Goal: Transaction & Acquisition: Purchase product/service

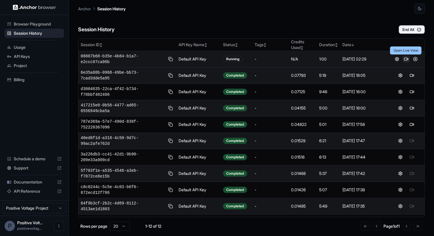
click at [405, 59] on button at bounding box center [406, 59] width 7 height 7
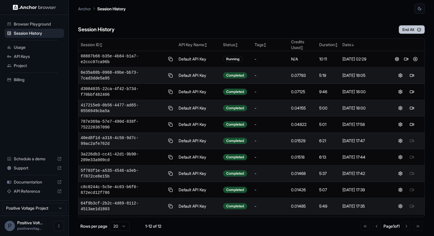
click at [409, 30] on button "End All" at bounding box center [412, 29] width 26 height 9
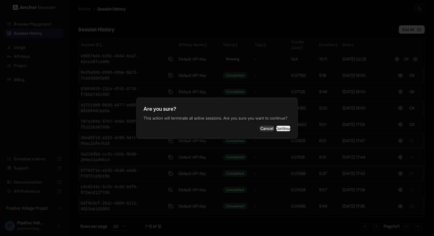
click at [278, 130] on button "Continue" at bounding box center [283, 129] width 14 height 6
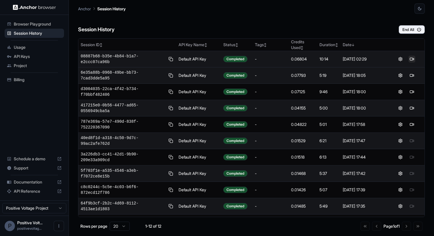
click at [414, 61] on button at bounding box center [412, 59] width 7 height 7
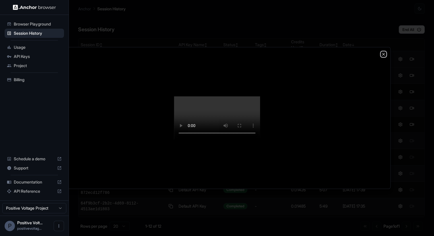
click at [385, 52] on icon "button" at bounding box center [383, 54] width 5 height 5
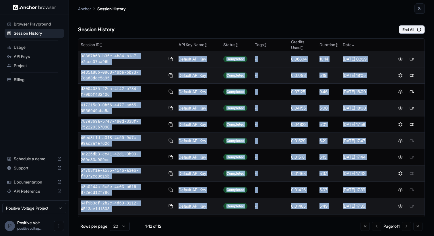
scroll to position [30, 0]
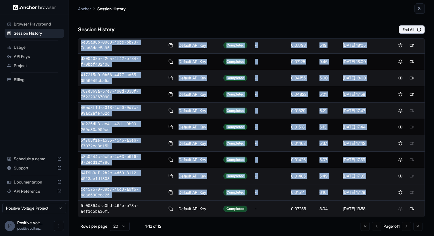
drag, startPoint x: 76, startPoint y: 51, endPoint x: 399, endPoint y: 198, distance: 355.4
click at [399, 198] on main "Anchor Session History Session History End All Session ID ↕ API Key Name ↕ Stat…" at bounding box center [251, 118] width 365 height 236
click at [403, 195] on button at bounding box center [400, 192] width 7 height 7
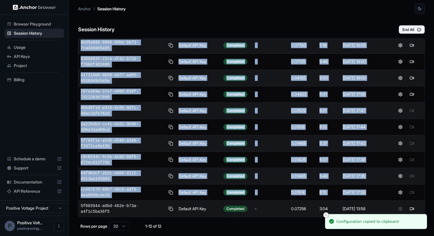
click at [323, 215] on button "Close toast" at bounding box center [326, 215] width 6 height 6
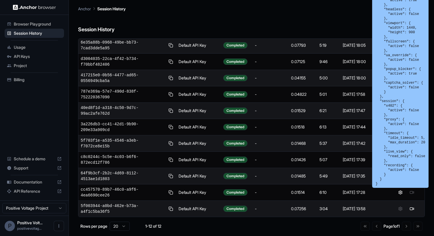
click at [312, 226] on div "Rows per page 20 1-12 of 12 Go to first page Go to previous page Page 1 of 1 Go…" at bounding box center [251, 226] width 347 height 9
click at [402, 138] on pre "{ "browser": { "adblock": { "active": true }, "headless": { "active": false }, …" at bounding box center [401, 85] width 50 height 202
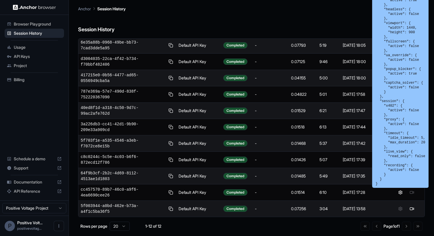
click at [381, 105] on pre "{ "browser": { "adblock": { "active": true }, "headless": { "active": false }, …" at bounding box center [401, 85] width 50 height 202
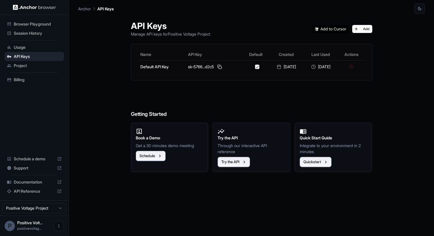
click at [40, 22] on span "Browser Playground" at bounding box center [38, 24] width 48 height 6
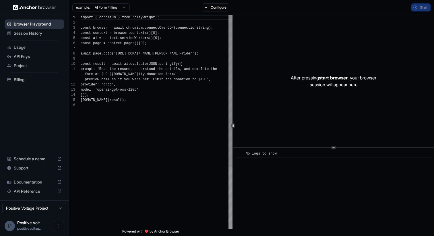
scroll to position [52, 0]
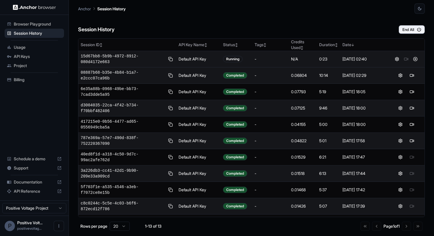
click at [109, 57] on span "15d67bb8-5b9b-4972-8912-080d4172e663" at bounding box center [123, 58] width 84 height 11
click at [111, 58] on span "15d67bb8-5b9b-4972-8912-080d4172e663" at bounding box center [123, 58] width 84 height 11
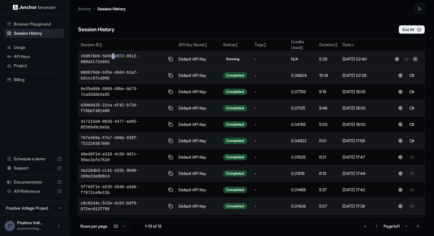
click at [111, 58] on span "15d67bb8-5b9b-4972-8912-080d4172e663" at bounding box center [123, 58] width 84 height 11
copy div "15d67bb8-5b9b-4972-8912-080d4172e663"
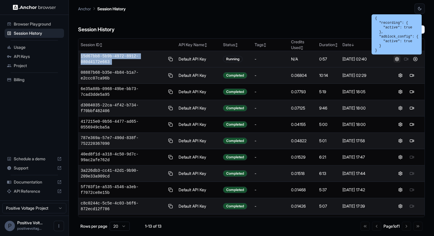
click at [399, 59] on button at bounding box center [397, 59] width 7 height 7
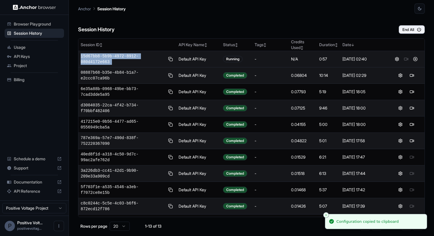
click at [405, 61] on div at bounding box center [406, 59] width 32 height 7
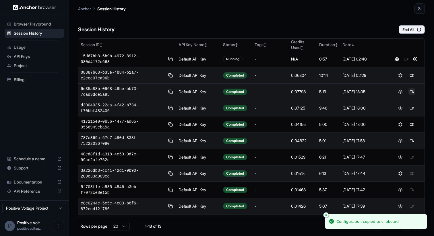
click at [411, 93] on button at bounding box center [412, 91] width 7 height 7
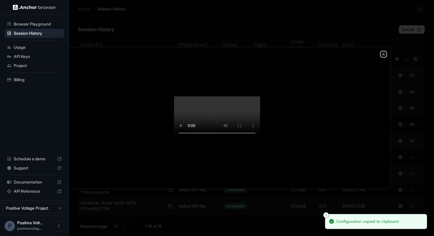
click at [384, 52] on icon "button" at bounding box center [383, 54] width 5 height 5
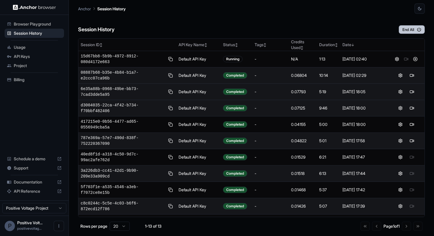
click at [412, 32] on button "End All" at bounding box center [412, 29] width 26 height 9
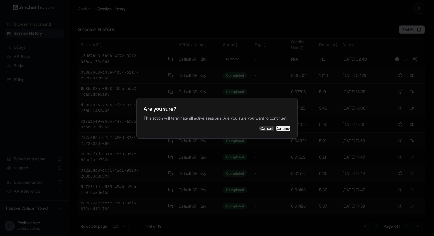
click at [281, 131] on button "Continue" at bounding box center [283, 129] width 14 height 6
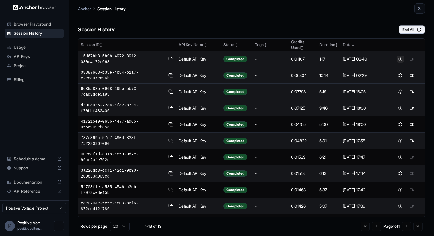
click at [399, 62] on button at bounding box center [400, 59] width 7 height 7
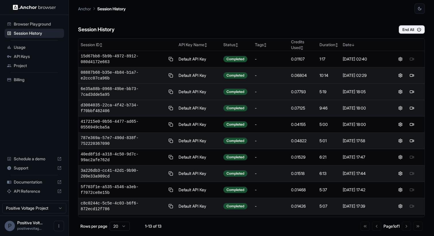
click at [49, 78] on span "Billing" at bounding box center [38, 80] width 48 height 6
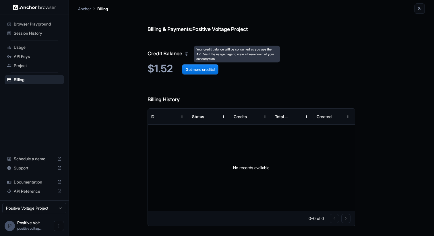
click at [198, 54] on div "Your credit balance will be consumed as you use the API. Visit the usage page t…" at bounding box center [237, 54] width 86 height 17
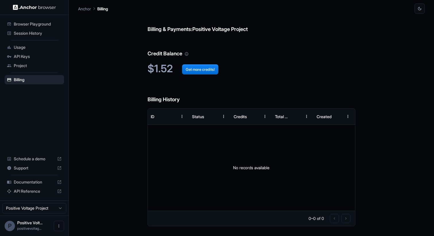
click at [167, 71] on h2 "$1.52 Get more credits!" at bounding box center [252, 69] width 208 height 12
drag, startPoint x: 167, startPoint y: 71, endPoint x: 182, endPoint y: 46, distance: 29.6
click at [182, 46] on div "Billing & Payments: Positive Voltage Project Credit Balance $1.52 Get more cred…" at bounding box center [252, 125] width 208 height 223
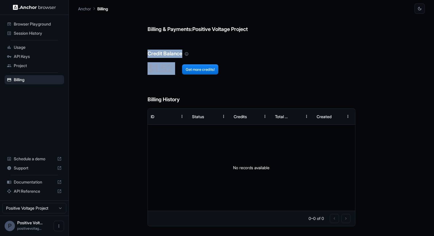
click at [182, 46] on h6 "Credit Balance" at bounding box center [252, 48] width 208 height 20
click at [190, 69] on button "Get more credits!" at bounding box center [200, 69] width 36 height 10
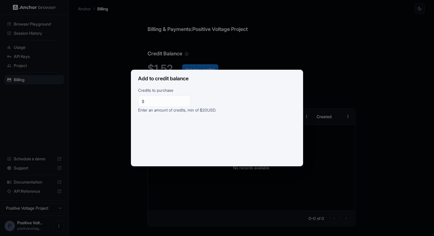
click at [176, 100] on input "**" at bounding box center [167, 101] width 40 height 6
click at [209, 92] on p "Credits to purchase" at bounding box center [217, 91] width 158 height 8
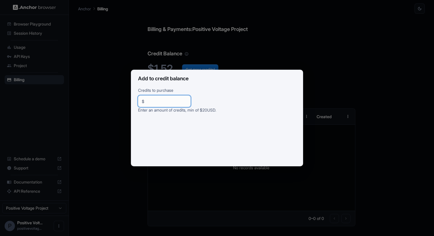
click at [179, 103] on input "****" at bounding box center [167, 101] width 40 height 6
click at [147, 100] on input "*" at bounding box center [167, 101] width 40 height 6
type input "**********"
click at [191, 88] on p "Credits to purchase" at bounding box center [217, 91] width 158 height 8
click at [172, 103] on input "**********" at bounding box center [167, 101] width 40 height 6
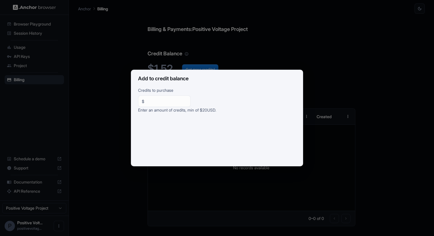
click at [132, 61] on div "**********" at bounding box center [217, 118] width 434 height 236
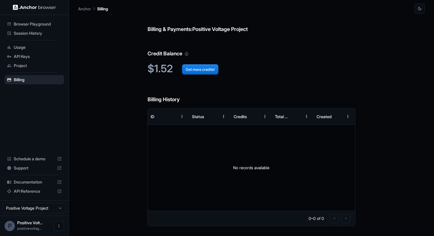
click at [29, 25] on span "Browser Playground" at bounding box center [38, 24] width 48 height 6
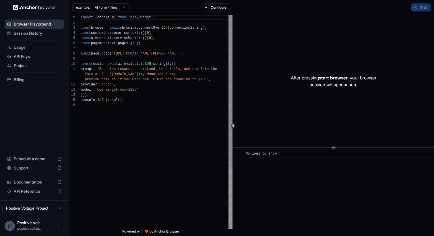
scroll to position [52, 0]
click at [30, 57] on span "API Keys" at bounding box center [38, 57] width 48 height 6
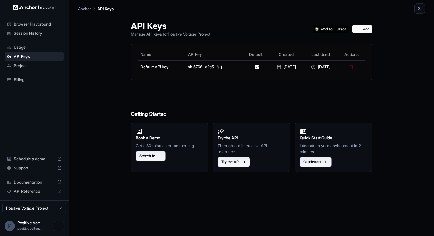
click at [19, 37] on div "Session History" at bounding box center [34, 33] width 59 height 9
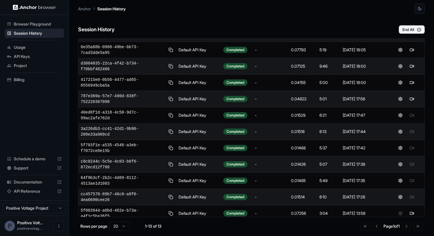
scroll to position [47, 0]
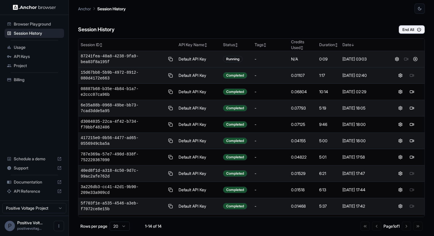
click at [124, 53] on span "87241fea-40a8-4238-9fa9-bea03f8a195f" at bounding box center [123, 58] width 84 height 11
copy div "87241fea-40a8-4238-9fa9-bea03f8a195f"
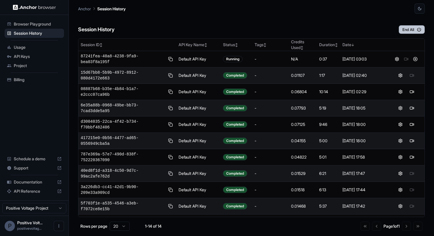
click at [408, 29] on button "End All" at bounding box center [412, 29] width 26 height 9
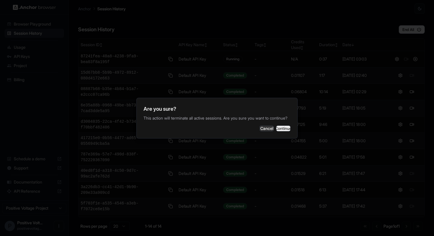
click at [283, 131] on button "Continue" at bounding box center [283, 129] width 14 height 6
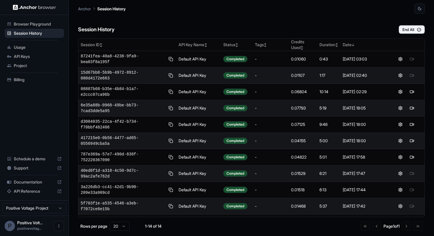
click at [17, 80] on span "Billing" at bounding box center [38, 80] width 48 height 6
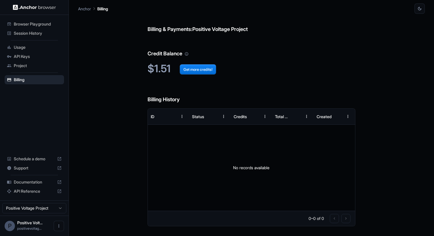
click at [51, 34] on span "Session History" at bounding box center [38, 33] width 48 height 6
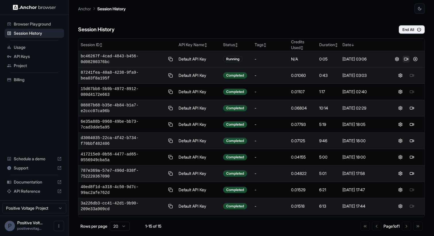
click at [407, 59] on button at bounding box center [406, 59] width 7 height 7
click at [417, 57] on button at bounding box center [415, 59] width 7 height 7
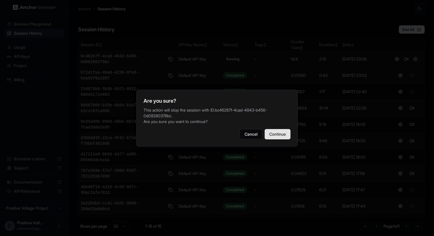
click at [277, 135] on button "Continue" at bounding box center [278, 134] width 26 height 10
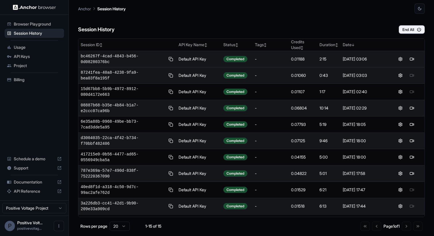
click at [33, 83] on div "Billing" at bounding box center [34, 79] width 59 height 9
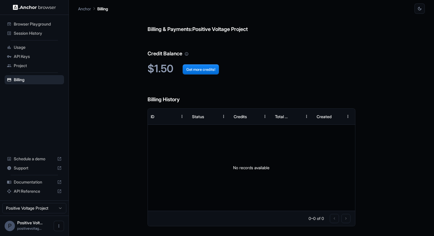
click at [47, 61] on div "API Keys" at bounding box center [34, 56] width 59 height 9
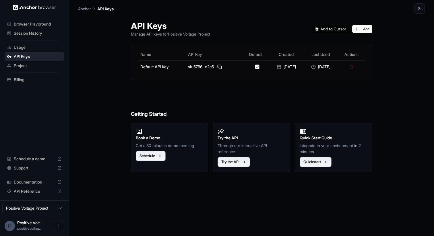
click at [43, 25] on span "Browser Playground" at bounding box center [38, 24] width 48 height 6
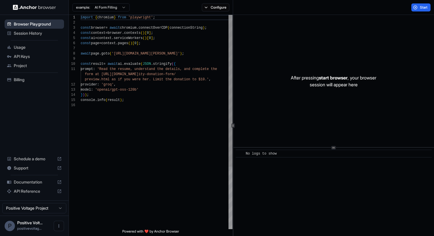
scroll to position [52, 0]
click at [51, 52] on div "API Keys" at bounding box center [34, 56] width 59 height 9
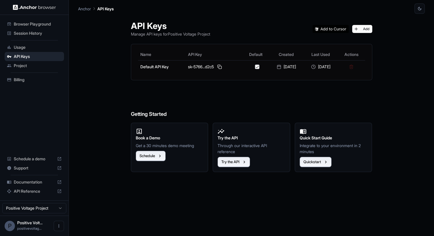
click at [53, 34] on span "Session History" at bounding box center [38, 33] width 48 height 6
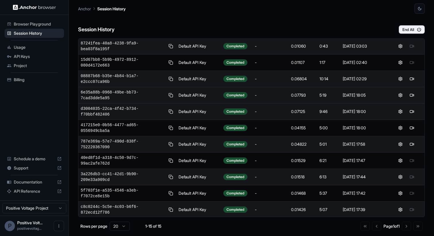
scroll to position [30, 0]
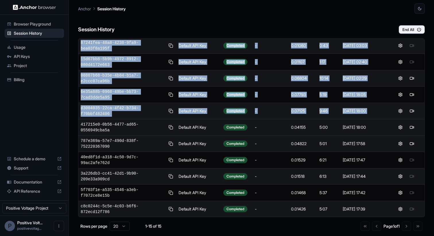
drag, startPoint x: 69, startPoint y: 124, endPoint x: 82, endPoint y: 120, distance: 13.9
click at [82, 120] on main "Anchor Session History Session History End All Session ID ↕ API Key Name ↕ Stat…" at bounding box center [251, 118] width 365 height 236
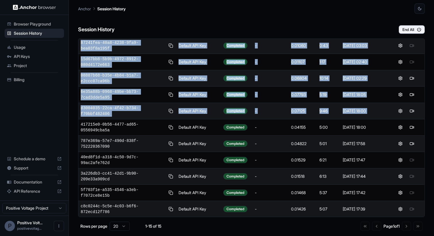
click at [73, 45] on main "Anchor Session History Session History End All Session ID ↕ API Key Name ↕ Stat…" at bounding box center [251, 118] width 365 height 236
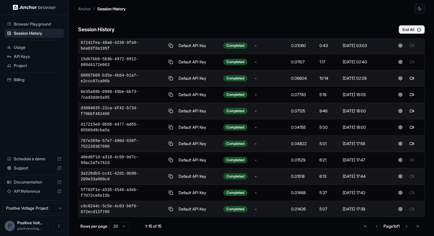
click at [32, 6] on img at bounding box center [34, 7] width 43 height 5
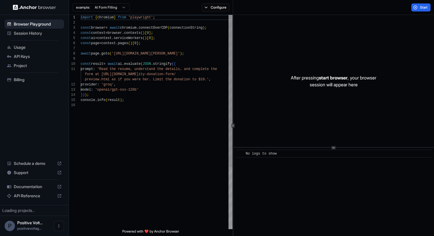
scroll to position [52, 0]
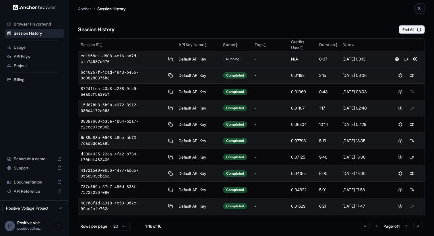
click at [119, 56] on span "ed1968d1-d808-4e16-ad7d-cfa74687d670" at bounding box center [123, 58] width 84 height 11
click at [405, 59] on button at bounding box center [406, 59] width 7 height 7
click at [413, 58] on button at bounding box center [415, 59] width 7 height 7
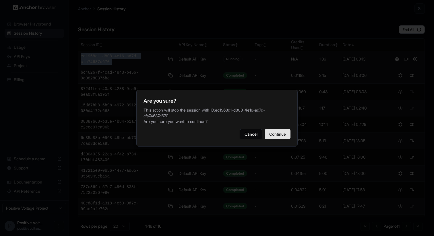
click at [272, 130] on button "Continue" at bounding box center [278, 134] width 26 height 10
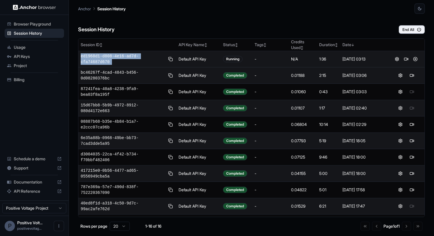
click at [293, 20] on div "Session History End All" at bounding box center [251, 24] width 347 height 20
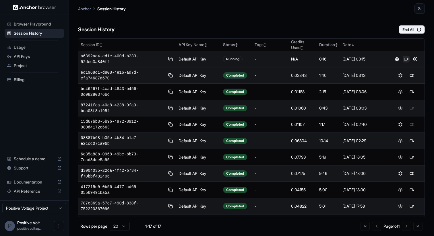
click at [405, 60] on button at bounding box center [406, 59] width 7 height 7
click at [415, 59] on button at bounding box center [415, 59] width 7 height 7
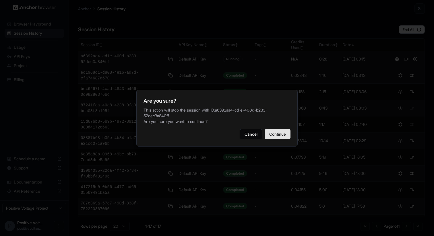
click at [289, 130] on button "Continue" at bounding box center [278, 134] width 26 height 10
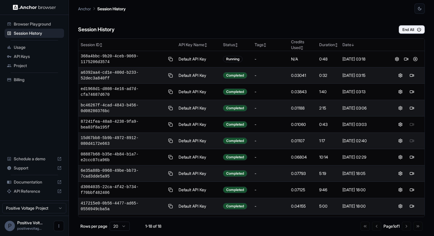
click at [58, 223] on button "Open menu" at bounding box center [59, 226] width 10 height 10
click at [42, 132] on div at bounding box center [217, 118] width 434 height 236
click at [32, 47] on span "Usage" at bounding box center [38, 48] width 48 height 6
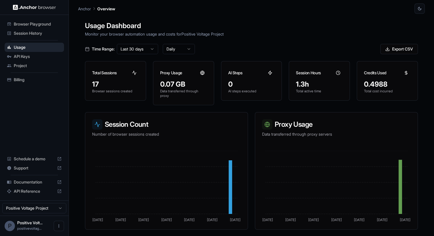
click at [29, 54] on span "API Keys" at bounding box center [38, 57] width 48 height 6
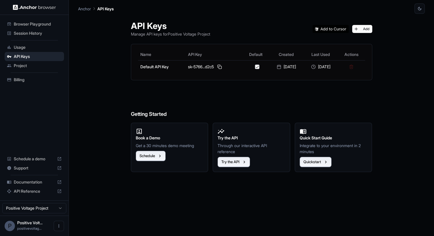
click at [31, 48] on span "Usage" at bounding box center [38, 48] width 48 height 6
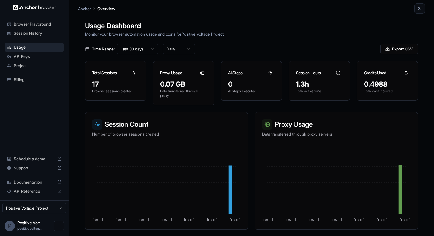
click at [31, 55] on span "API Keys" at bounding box center [38, 57] width 48 height 6
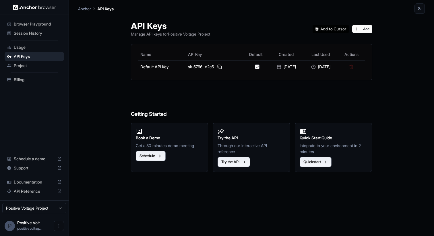
click at [28, 70] on div "Project" at bounding box center [34, 65] width 59 height 9
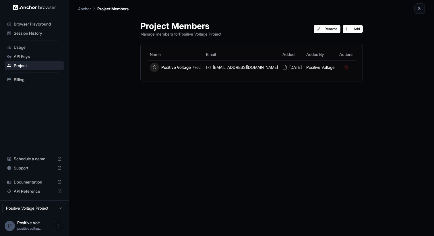
click at [43, 30] on div "Session History" at bounding box center [34, 33] width 59 height 9
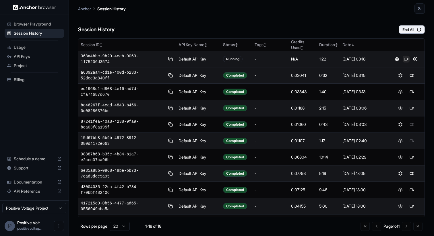
click at [405, 58] on button at bounding box center [406, 59] width 7 height 7
click at [413, 59] on button at bounding box center [415, 59] width 7 height 7
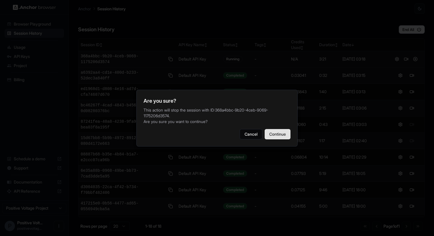
click at [288, 129] on button "Continue" at bounding box center [278, 134] width 26 height 10
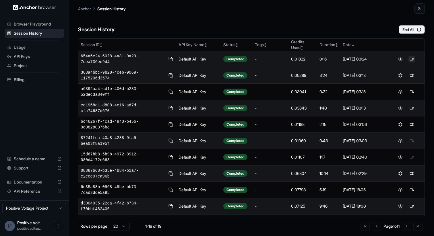
click at [415, 59] on button at bounding box center [412, 59] width 7 height 7
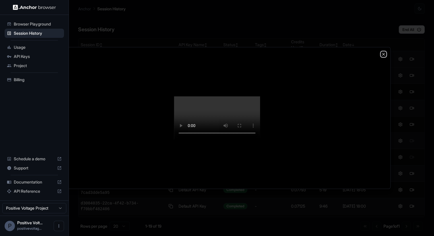
click at [383, 52] on icon "button" at bounding box center [383, 54] width 5 height 5
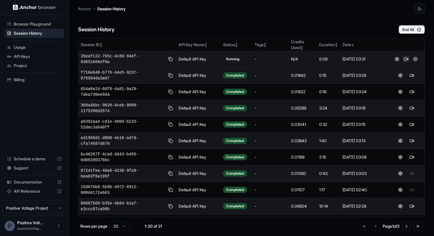
click at [409, 60] on button at bounding box center [406, 59] width 7 height 7
click at [417, 28] on icon "button" at bounding box center [419, 29] width 5 height 5
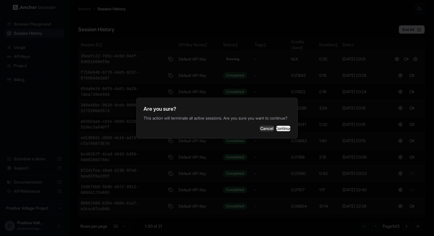
click at [281, 126] on button "Continue" at bounding box center [283, 129] width 14 height 6
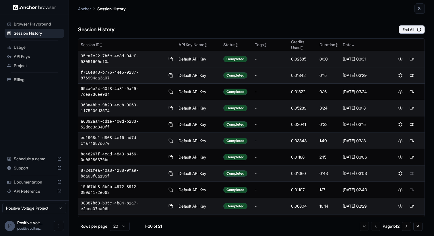
click at [46, 77] on span "Billing" at bounding box center [38, 80] width 48 height 6
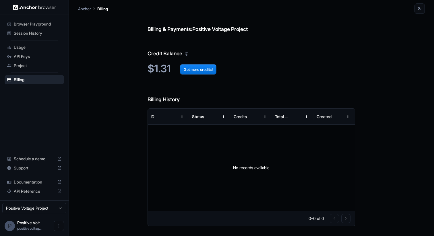
click at [52, 35] on span "Session History" at bounding box center [38, 33] width 48 height 6
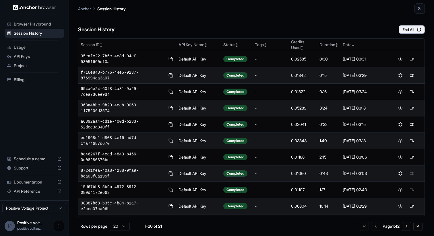
click at [55, 225] on button "Open menu" at bounding box center [59, 226] width 10 height 10
click at [52, 227] on div at bounding box center [48, 226] width 23 height 6
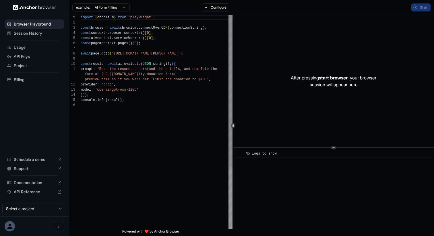
scroll to position [52, 0]
